Goal: Information Seeking & Learning: Learn about a topic

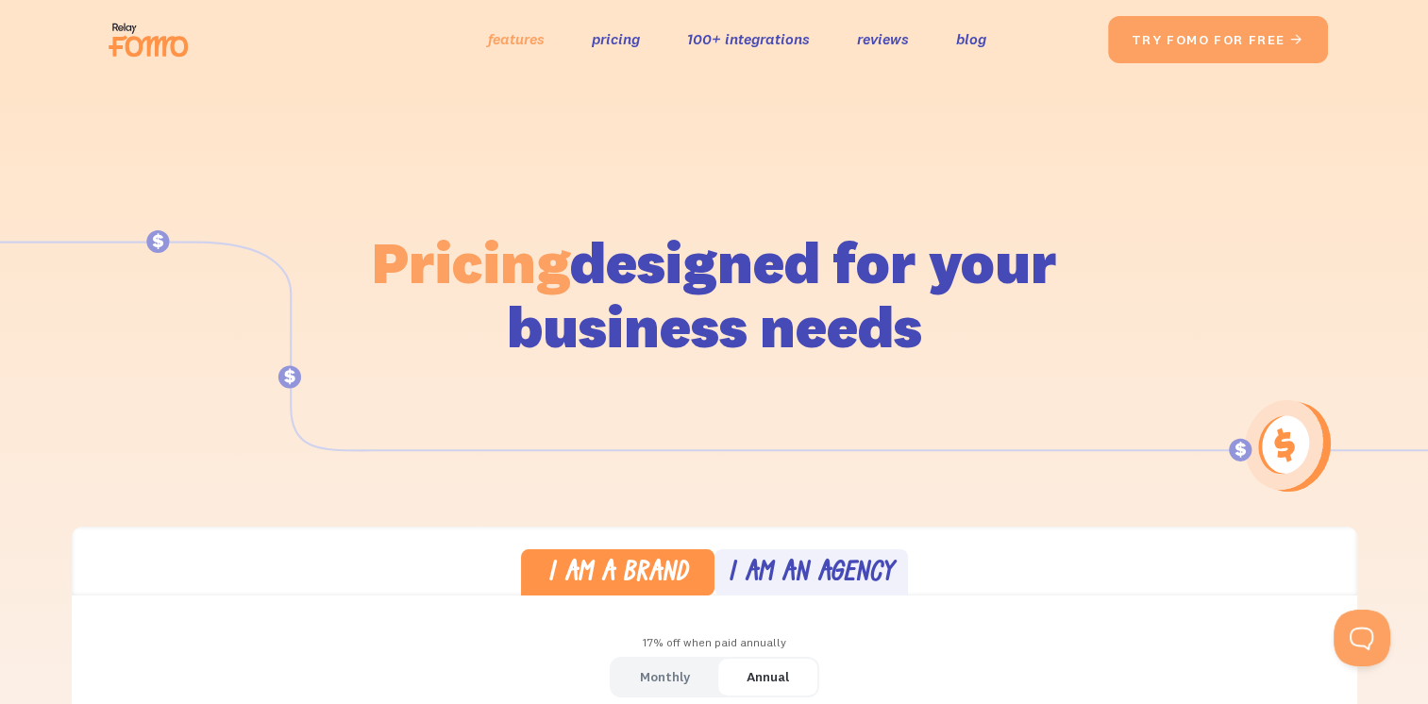
click at [488, 50] on link "features" at bounding box center [516, 38] width 57 height 27
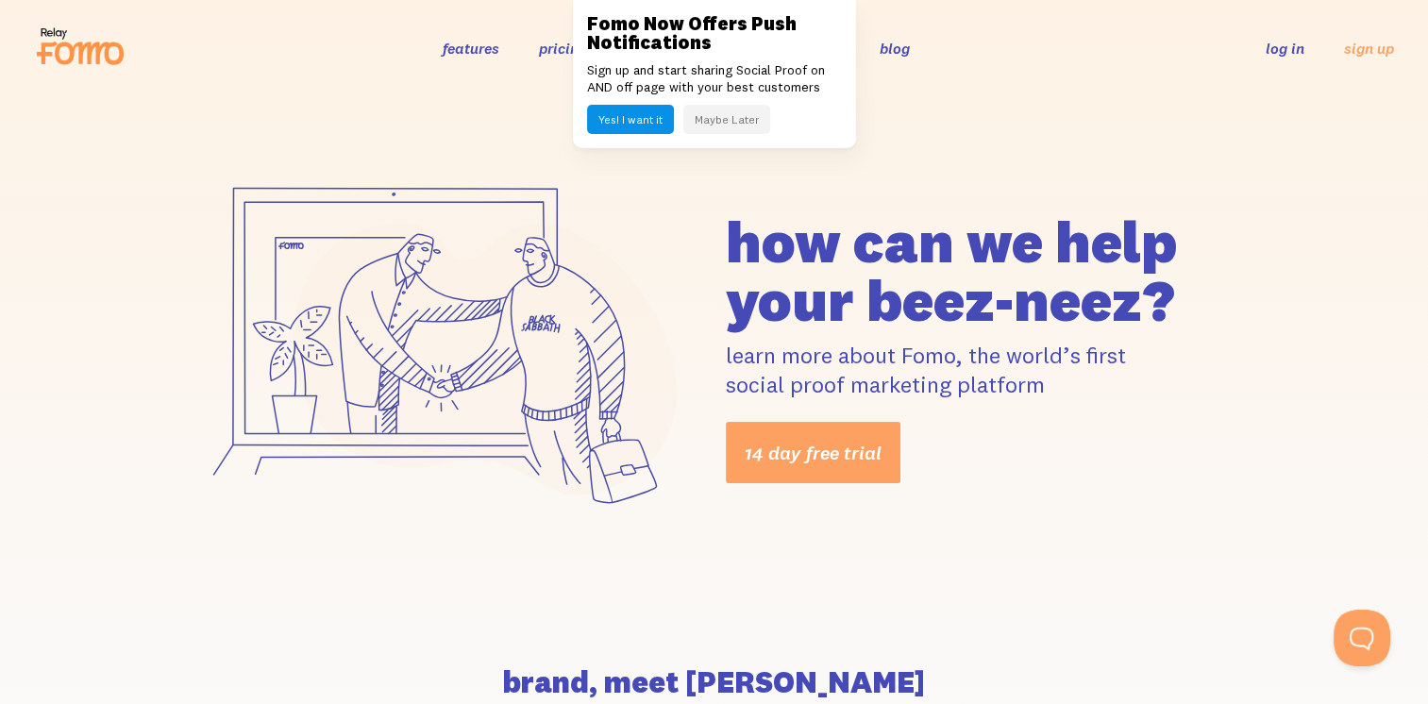
click at [913, 120] on div "how can we help your beez-neez? learn more about Fomo, the world’s first social…" at bounding box center [714, 347] width 1428 height 503
click at [723, 126] on button "Maybe Later" at bounding box center [726, 119] width 87 height 29
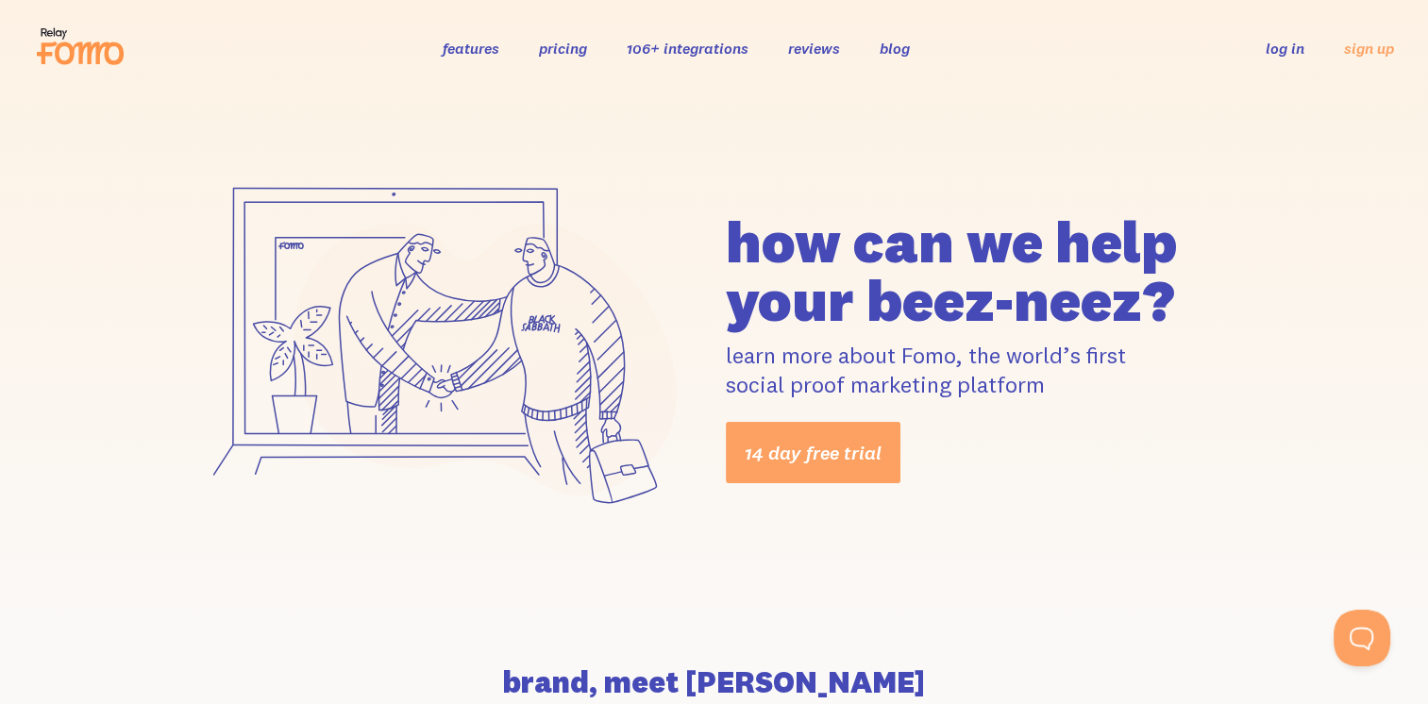
click at [661, 47] on link "106+ integrations" at bounding box center [688, 48] width 122 height 19
